Goal: Task Accomplishment & Management: Use online tool/utility

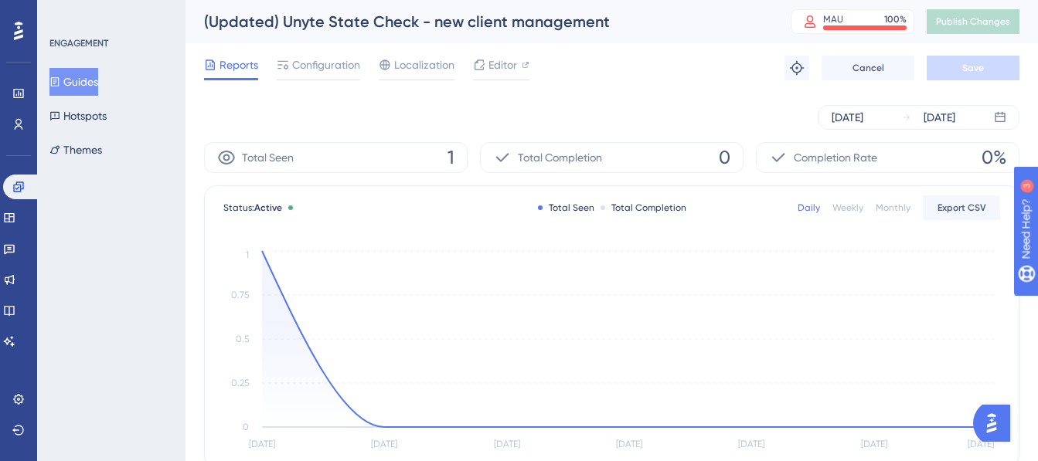
click at [85, 83] on button "Guides" at bounding box center [73, 82] width 49 height 28
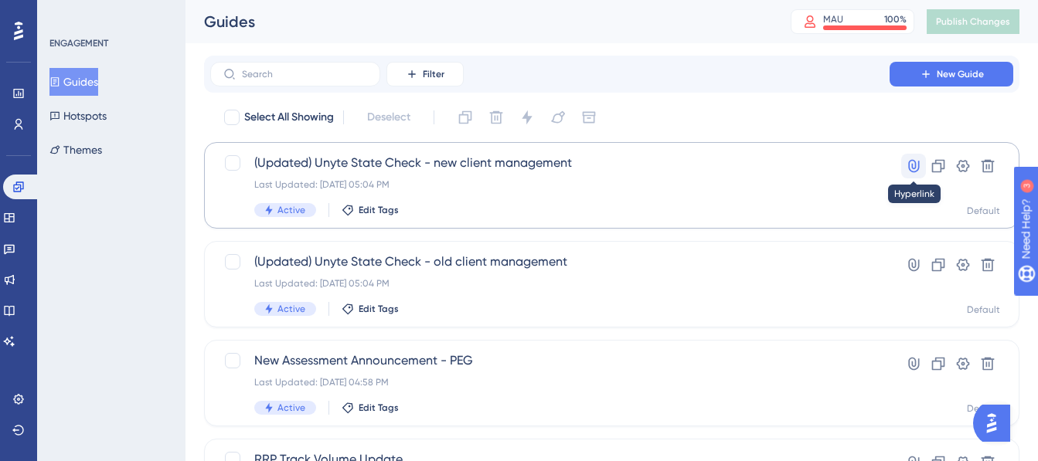
click at [912, 162] on icon at bounding box center [913, 165] width 15 height 15
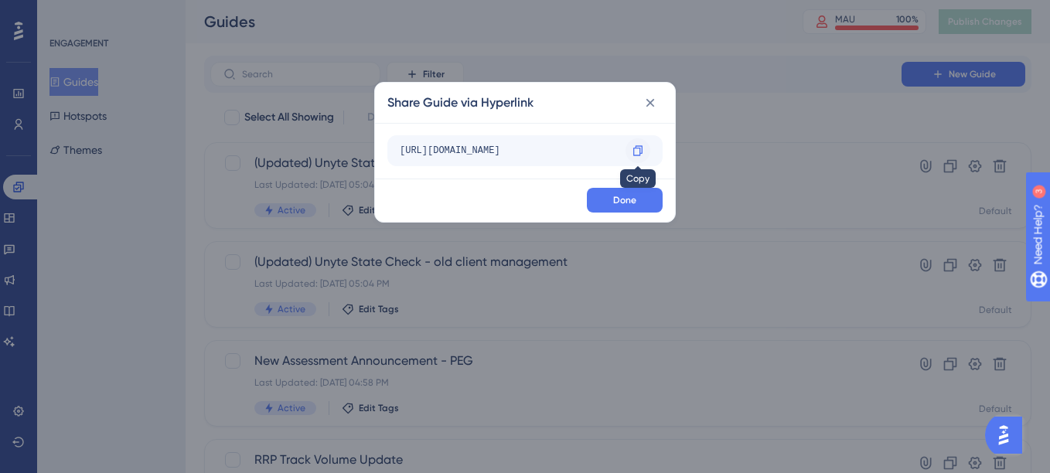
click at [637, 147] on icon at bounding box center [638, 151] width 12 height 12
click at [645, 145] on div at bounding box center [637, 150] width 25 height 25
click at [647, 100] on icon at bounding box center [650, 103] width 9 height 9
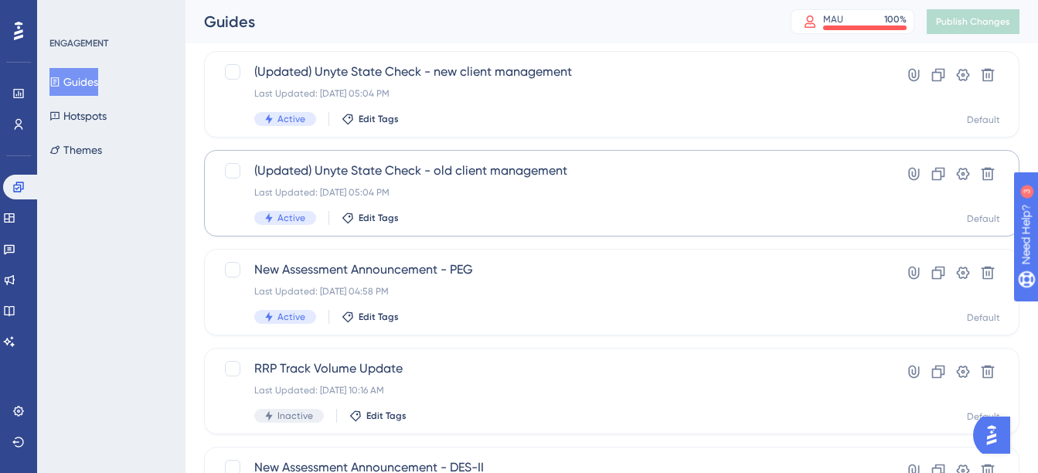
scroll to position [155, 0]
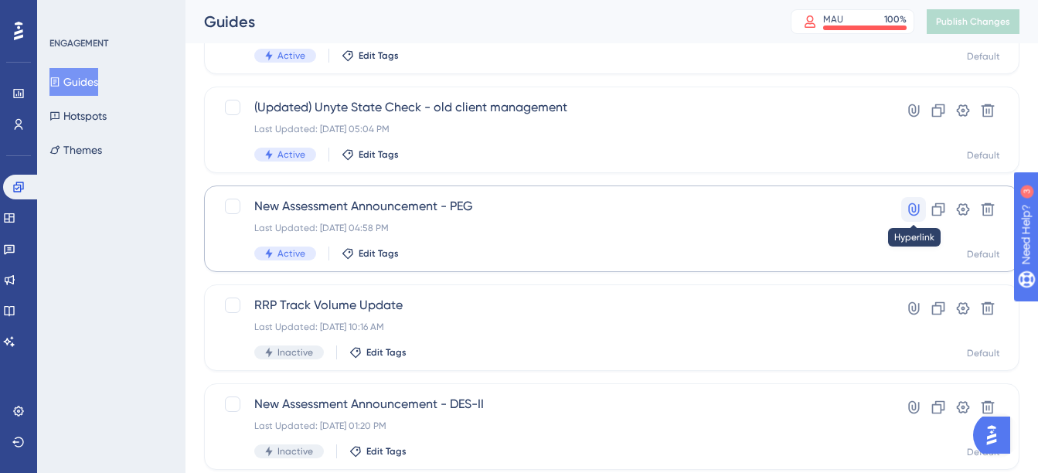
click at [916, 204] on icon at bounding box center [913, 209] width 15 height 15
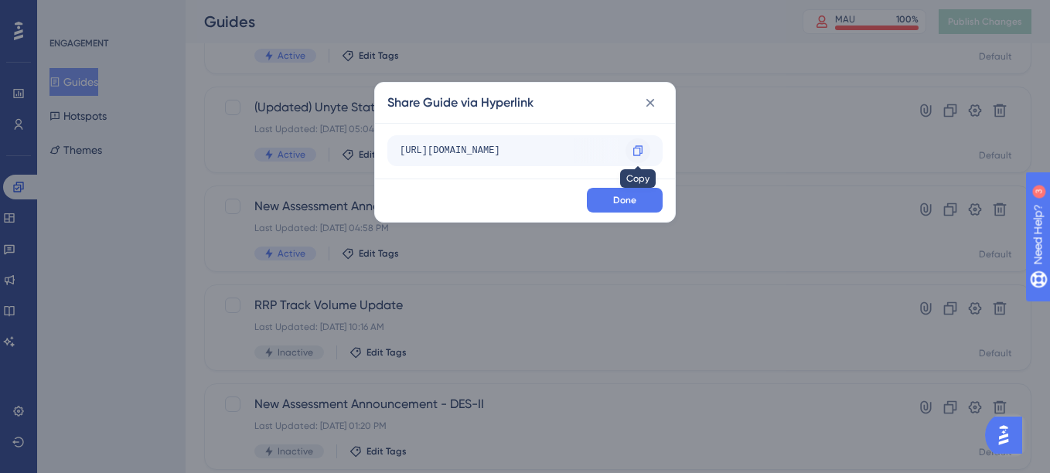
click at [634, 142] on div at bounding box center [637, 150] width 25 height 25
click at [639, 153] on icon at bounding box center [637, 150] width 9 height 10
click at [656, 101] on icon at bounding box center [649, 102] width 15 height 15
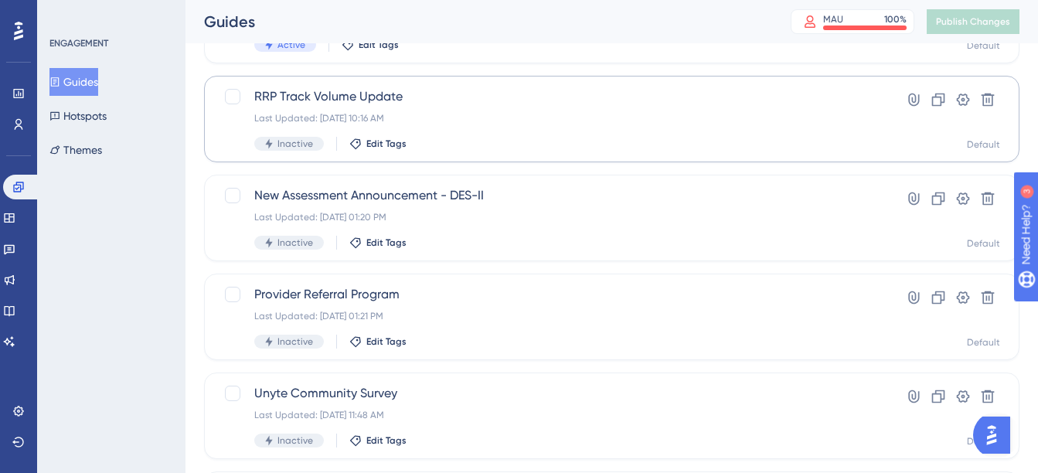
scroll to position [386, 0]
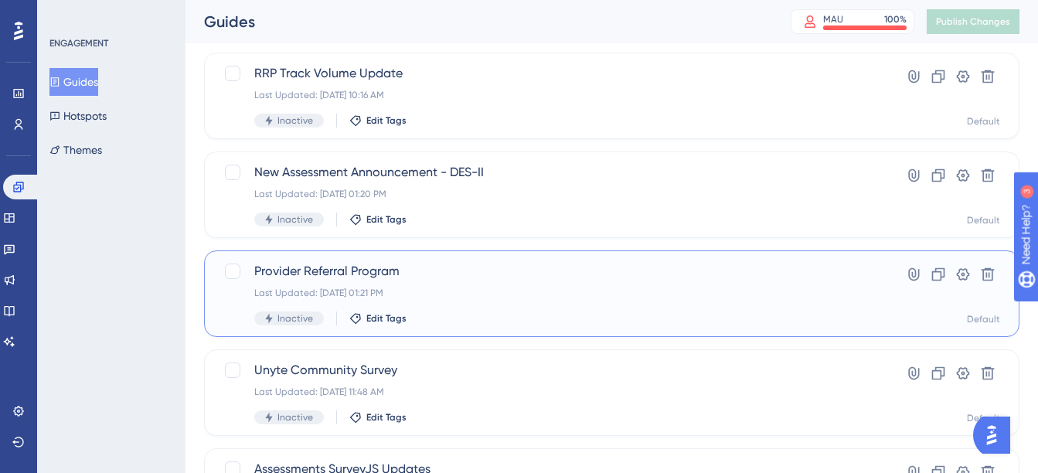
click at [376, 274] on span "Provider Referral Program" at bounding box center [549, 271] width 591 height 19
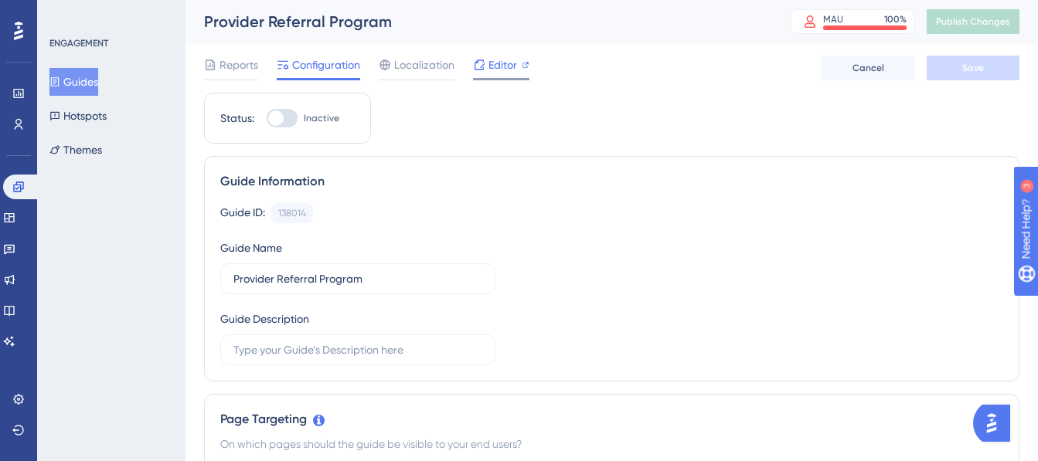
click at [485, 62] on div "Editor" at bounding box center [501, 65] width 56 height 19
click at [90, 84] on button "Guides" at bounding box center [73, 82] width 49 height 28
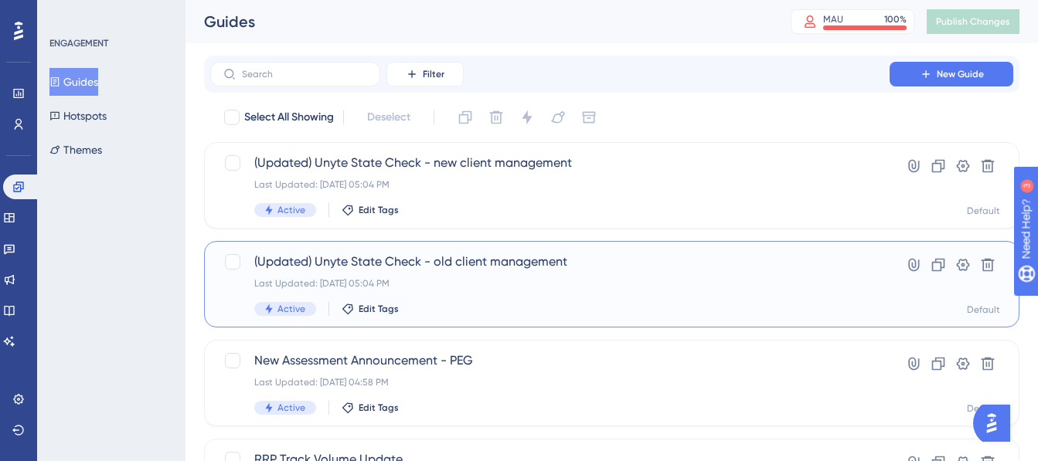
click at [654, 274] on div "(Updated) Unyte State Check - old client management Last Updated: [DATE] 05:04 …" at bounding box center [549, 284] width 591 height 63
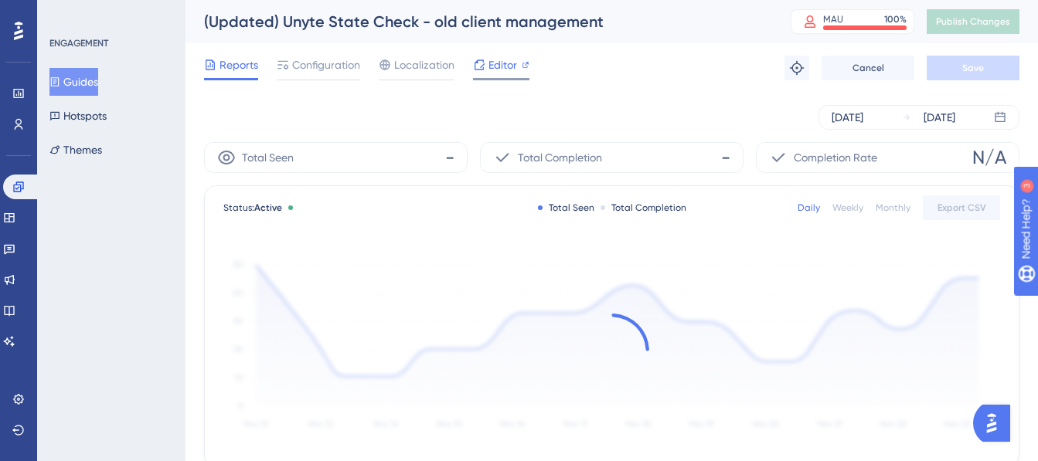
click at [511, 63] on span "Editor" at bounding box center [503, 65] width 29 height 19
